Goal: Navigation & Orientation: Find specific page/section

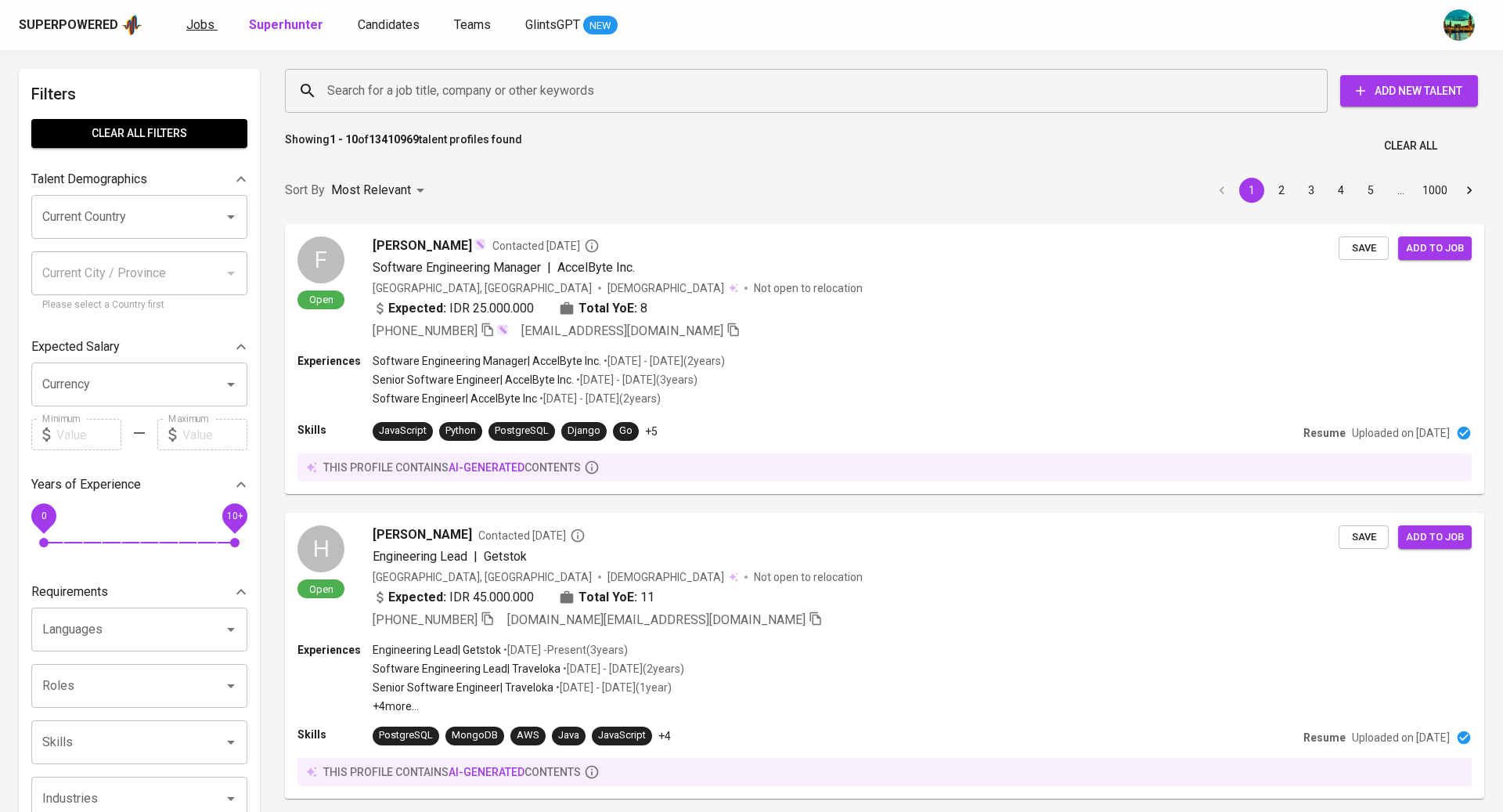
click at [208, 23] on span "Jobs" at bounding box center [200, 24] width 28 height 15
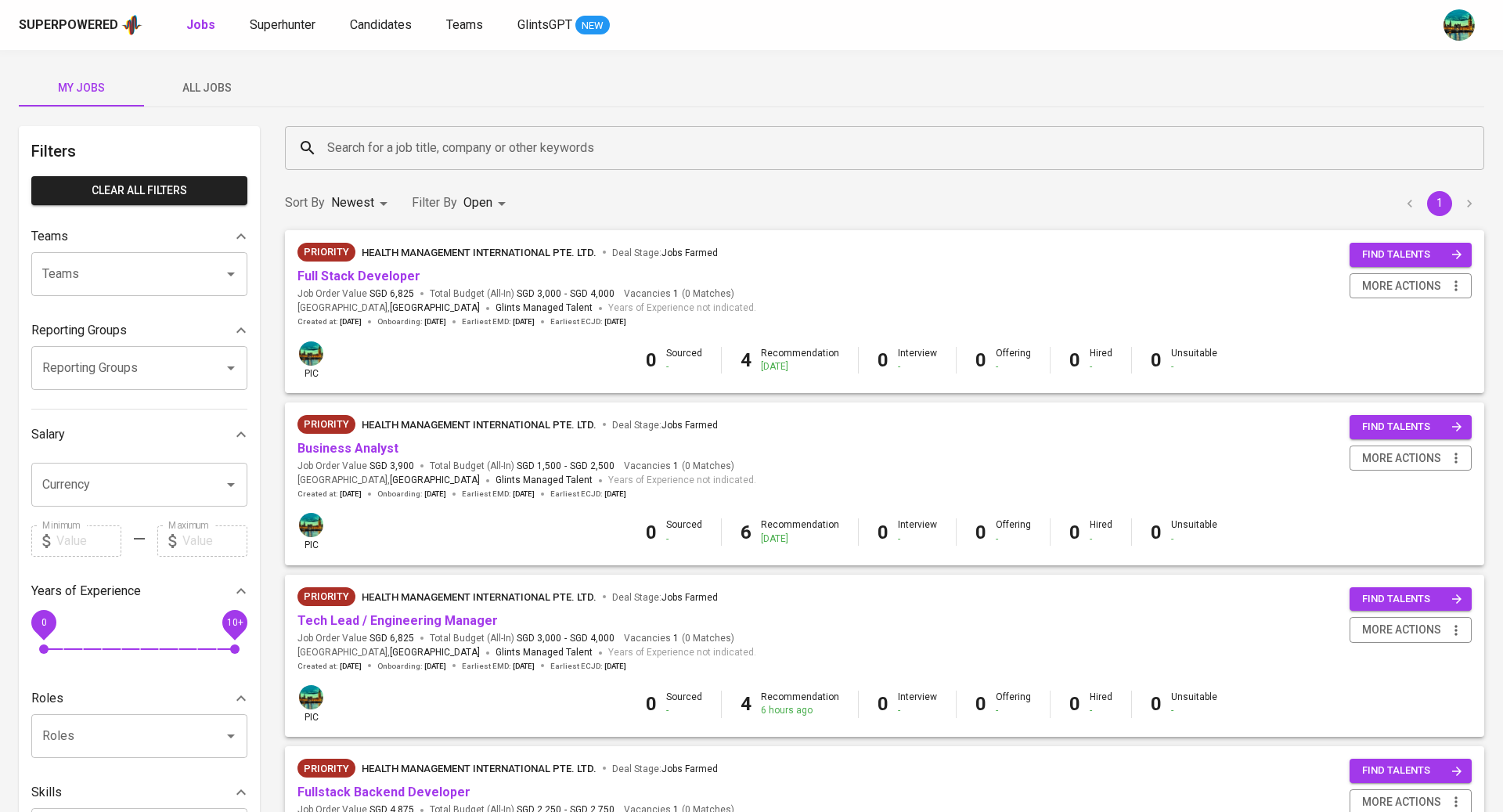
click at [215, 78] on span "All Jobs" at bounding box center [206, 88] width 106 height 19
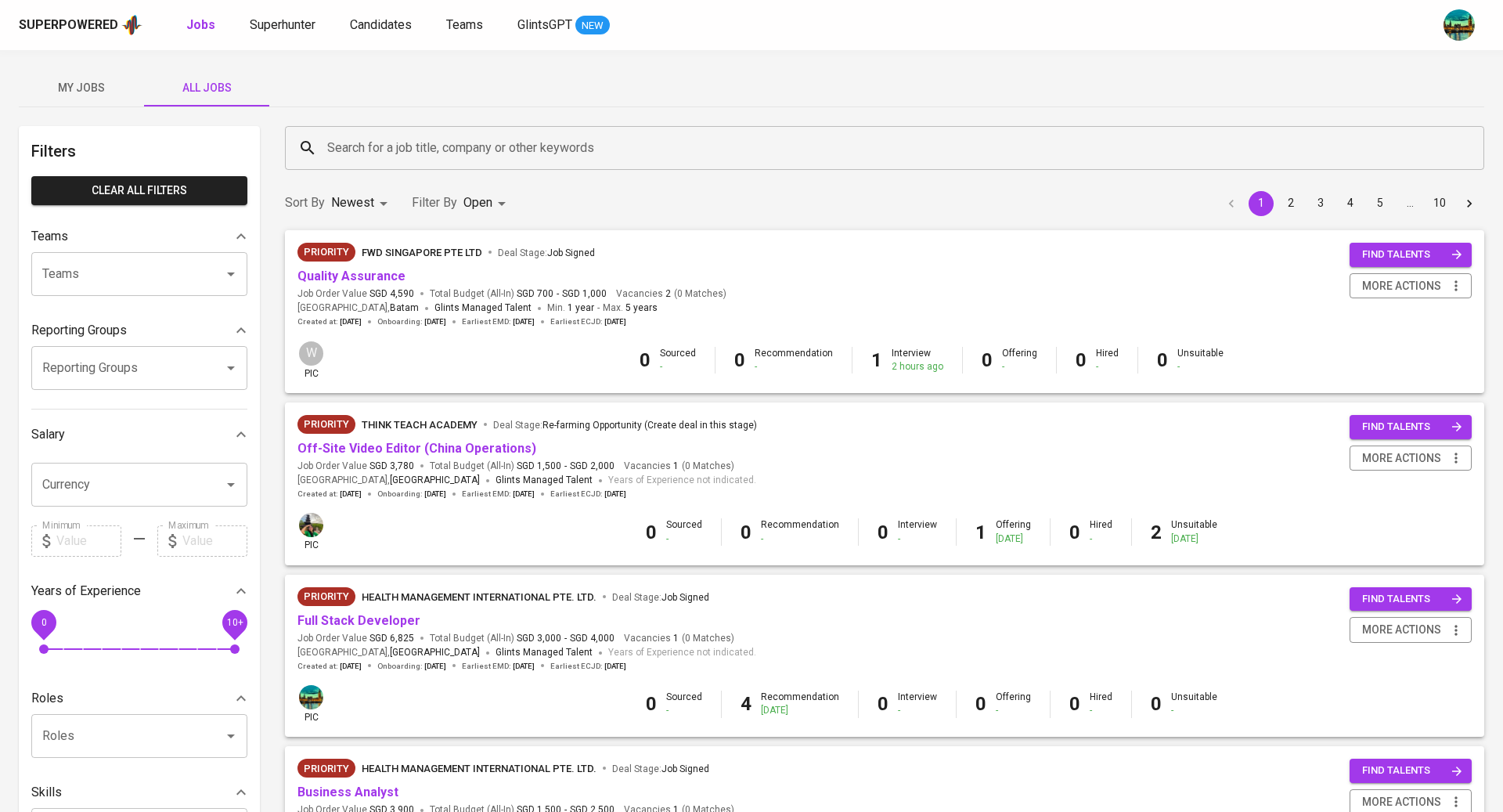
click at [151, 358] on input "Reporting Groups" at bounding box center [117, 368] width 159 height 30
click at [151, 411] on li "[TEAM] BT Team Babeh - Bandi" at bounding box center [139, 412] width 216 height 28
type input "ban"
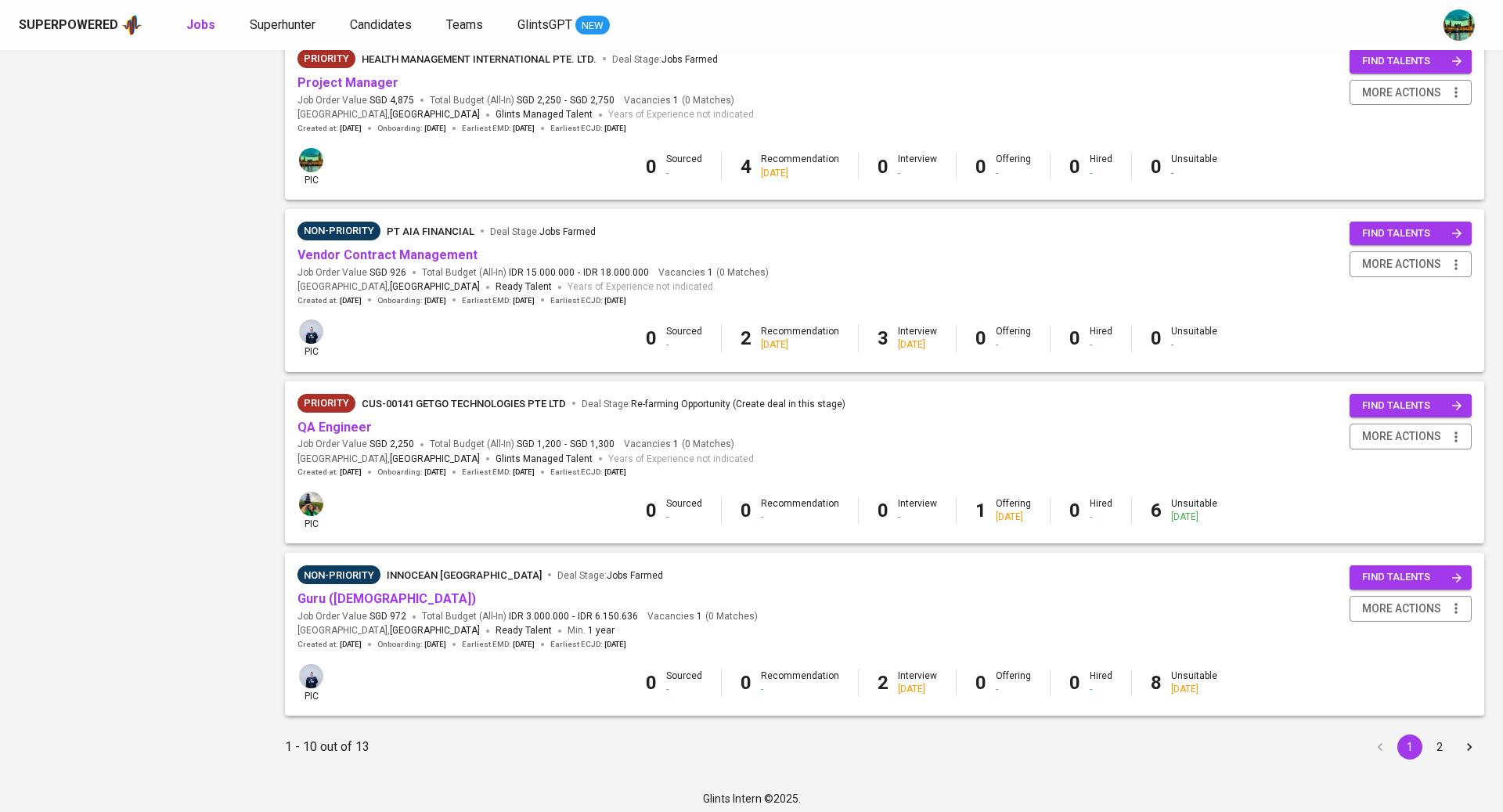
scroll to position [1239, 0]
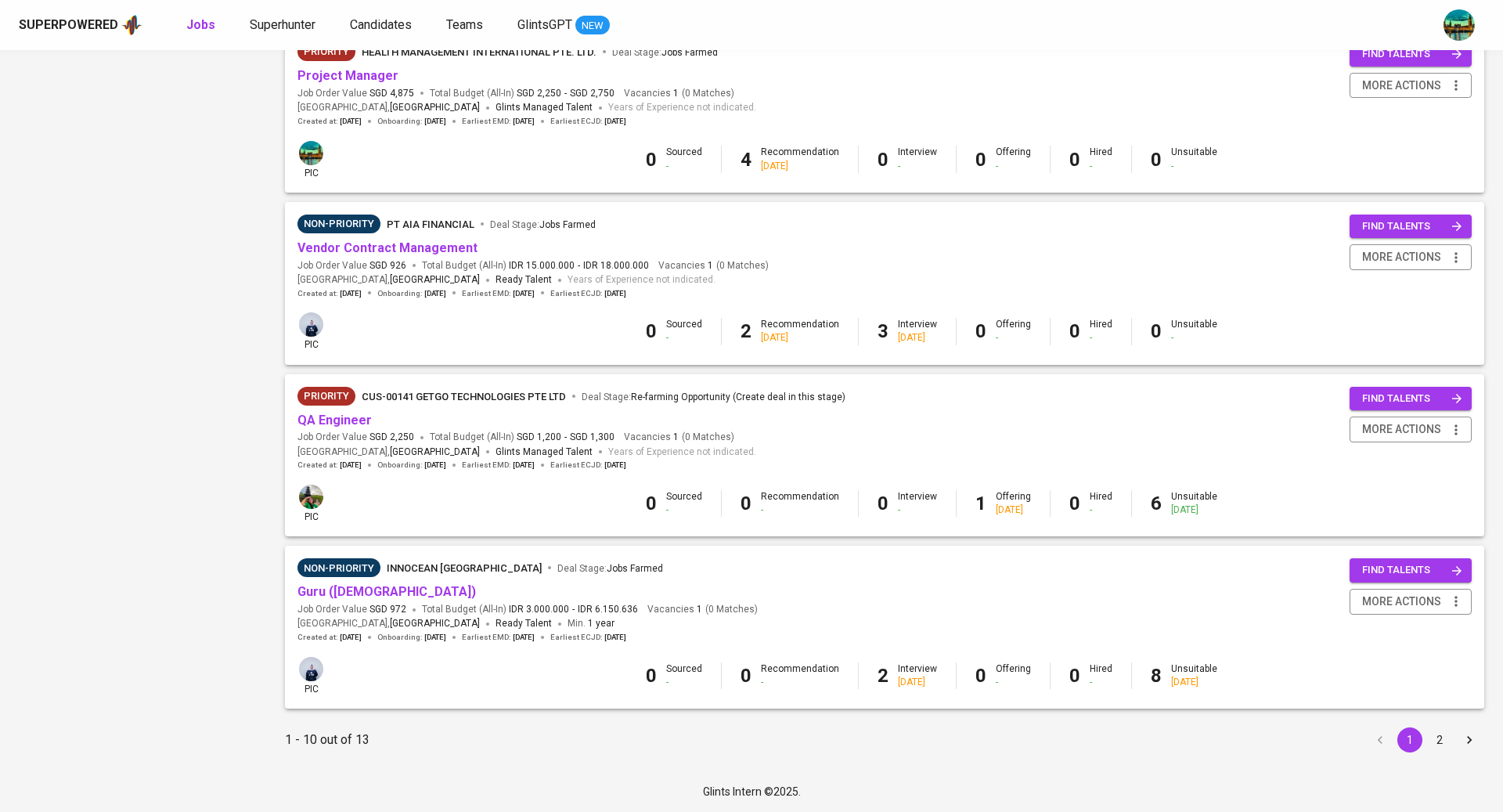
click at [1441, 752] on button "2" at bounding box center [1440, 740] width 25 height 25
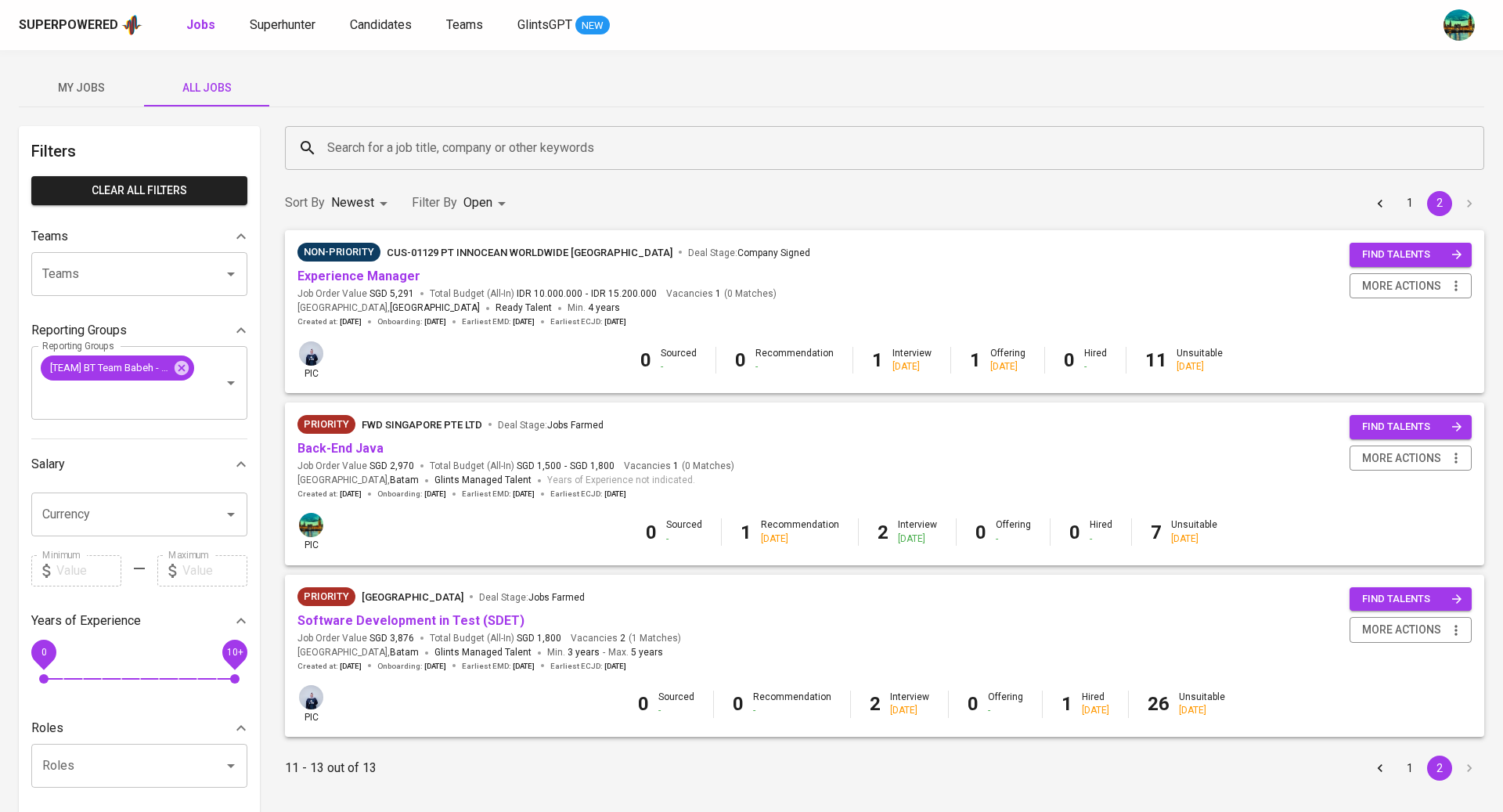
scroll to position [286, 0]
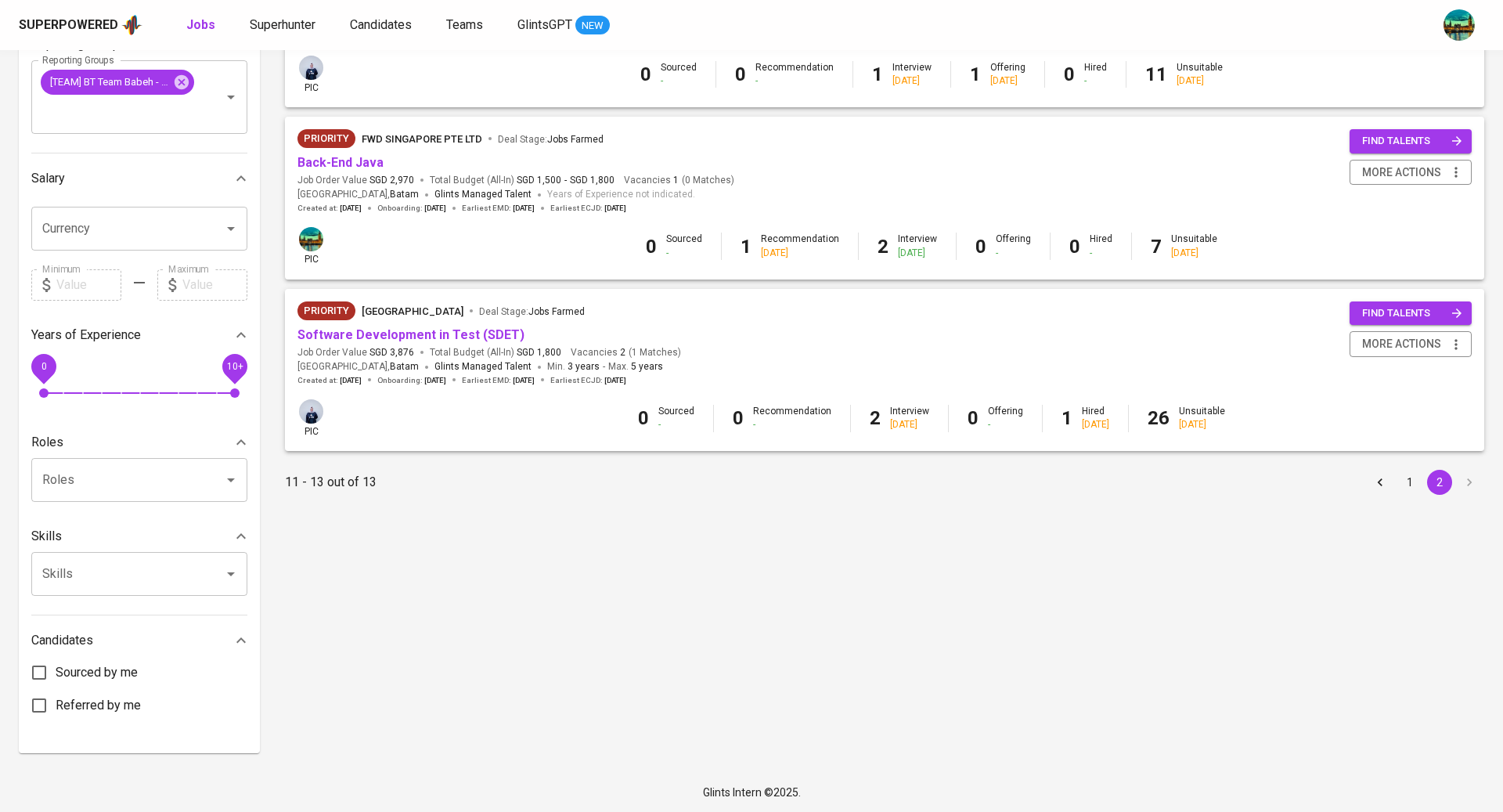
click at [1413, 482] on button "1" at bounding box center [1411, 482] width 25 height 25
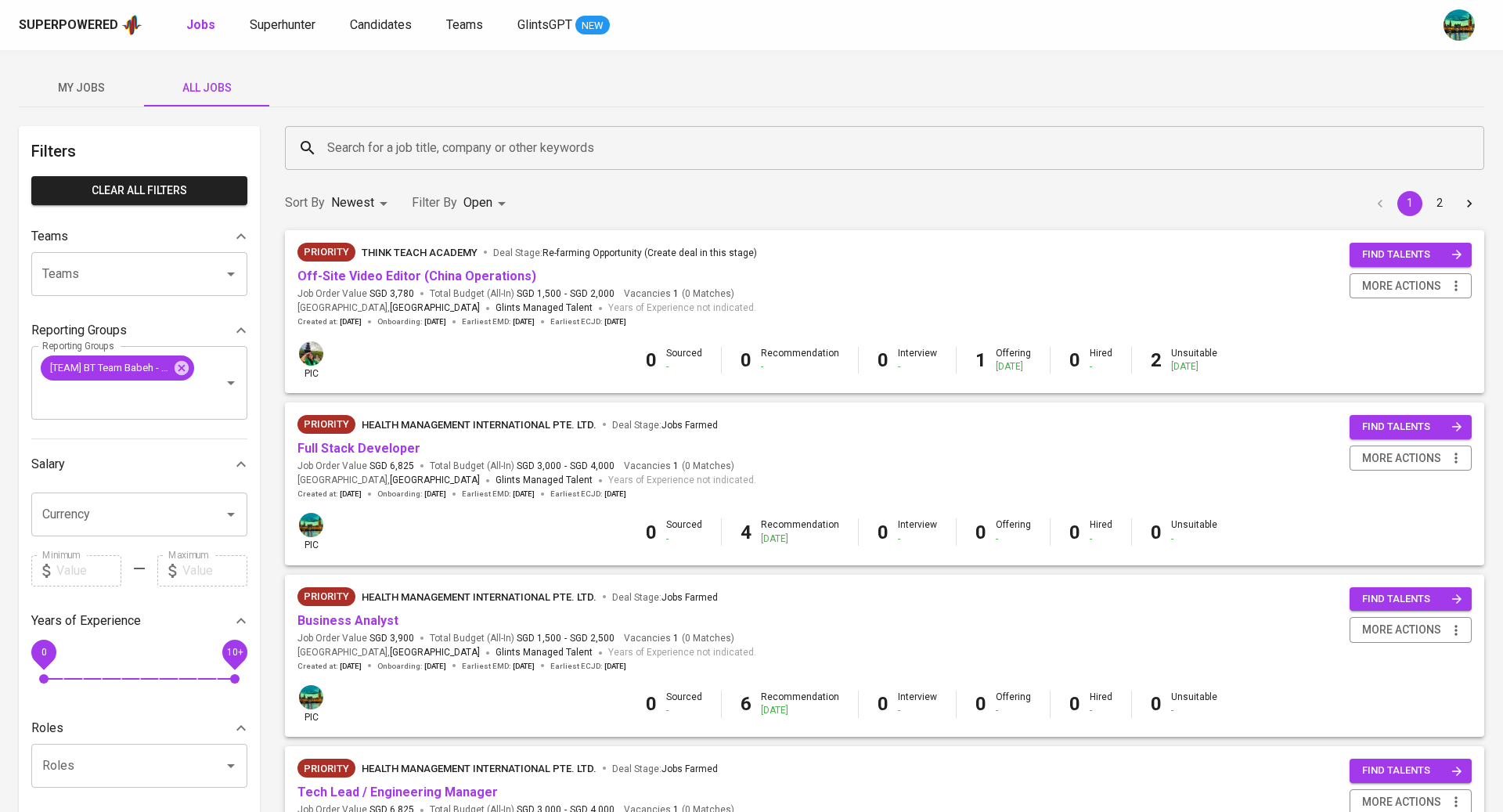
click at [592, 84] on div "My Jobs All Jobs" at bounding box center [751, 88] width 1466 height 38
